Goal: Task Accomplishment & Management: Manage account settings

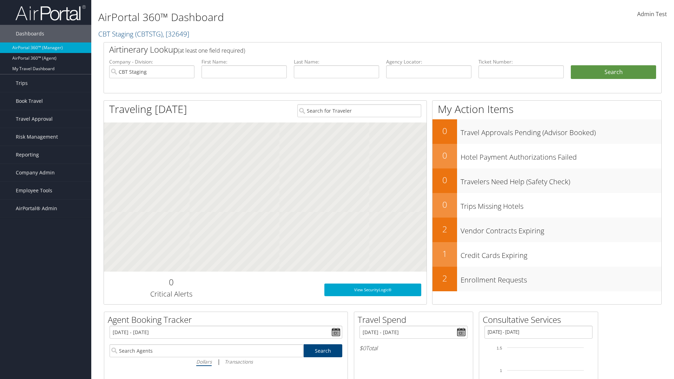
click at [652, 14] on span "Admin Test" at bounding box center [652, 14] width 30 height 8
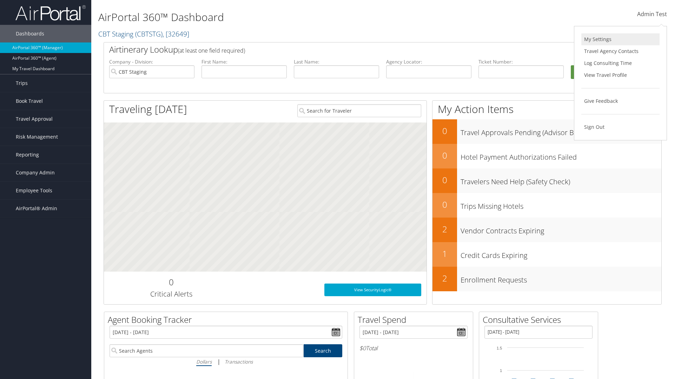
click at [620, 39] on link "My Settings" at bounding box center [620, 39] width 78 height 12
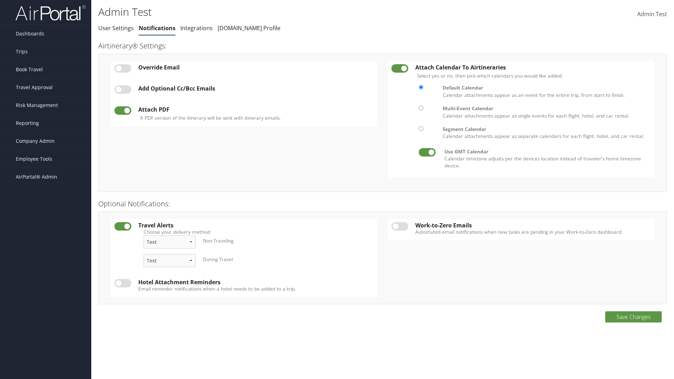
click at [123, 68] on label at bounding box center [122, 68] width 17 height 8
click at [122, 68] on input "checkbox" at bounding box center [120, 69] width 5 height 5
checkbox input "true"
click at [0, 0] on input "Change which email your Airtinerary® is sent to:" at bounding box center [0, 0] width 0 height 0
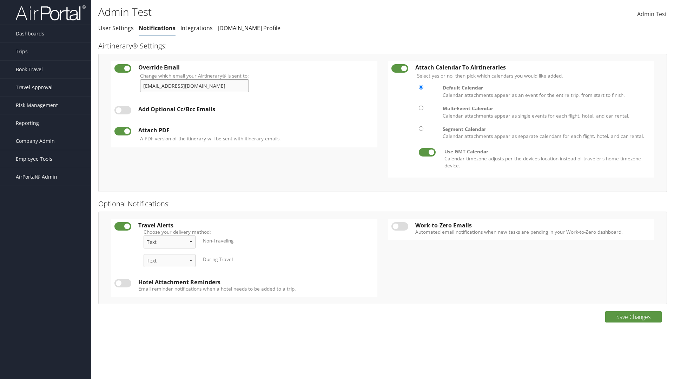
type input "[EMAIL_ADDRESS][DOMAIN_NAME]"
click at [123, 110] on label at bounding box center [122, 110] width 17 height 8
click at [122, 110] on input "checkbox" at bounding box center [120, 111] width 5 height 5
checkbox input "true"
click at [233, 109] on link "Add New" at bounding box center [230, 109] width 25 height 8
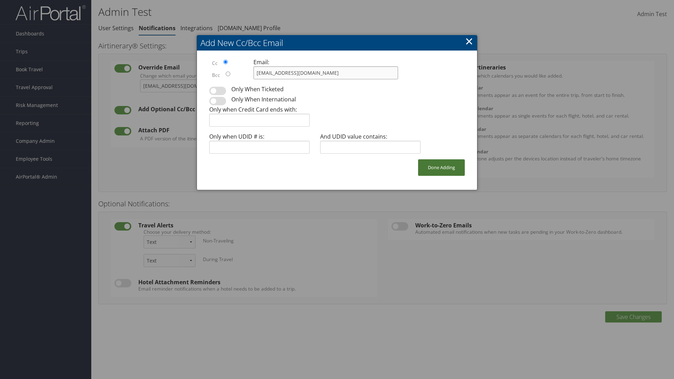
type input "[EMAIL_ADDRESS][DOMAIN_NAME]"
click at [441, 167] on button "Done Adding" at bounding box center [441, 167] width 47 height 16
click at [123, 133] on label at bounding box center [122, 133] width 17 height 8
click at [122, 133] on input "checkbox" at bounding box center [120, 135] width 5 height 5
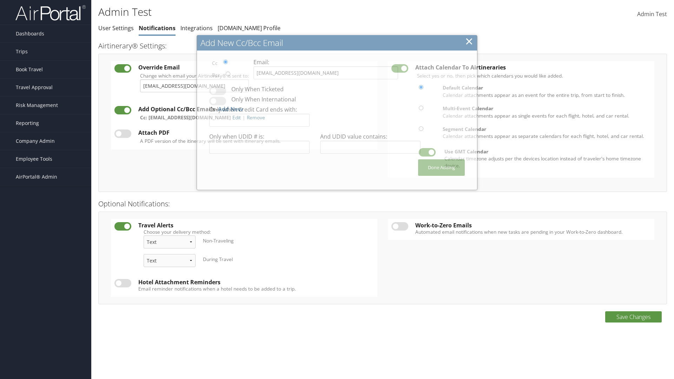
click at [123, 133] on label at bounding box center [122, 133] width 17 height 8
click at [122, 133] on input "checkbox" at bounding box center [120, 135] width 5 height 5
checkbox input "true"
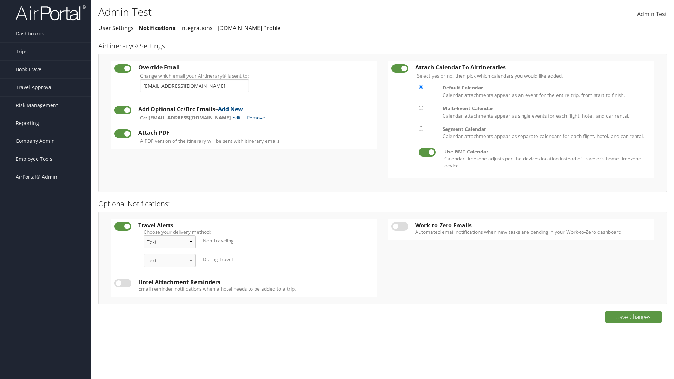
click at [400, 68] on label at bounding box center [399, 68] width 17 height 8
click at [399, 68] on input "checkbox" at bounding box center [397, 69] width 5 height 5
click at [400, 68] on label at bounding box center [399, 68] width 17 height 8
click at [399, 68] on input "checkbox" at bounding box center [397, 69] width 5 height 5
checkbox input "true"
